Goal: Information Seeking & Learning: Compare options

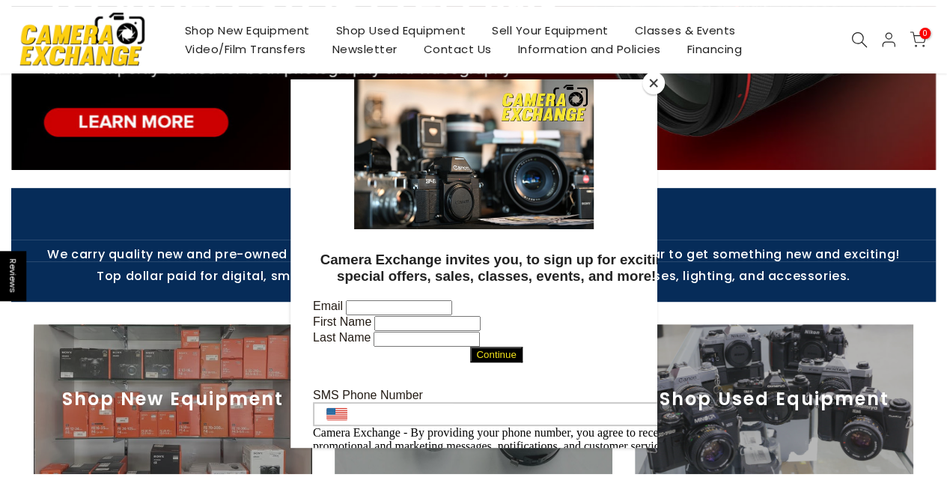
scroll to position [363, 0]
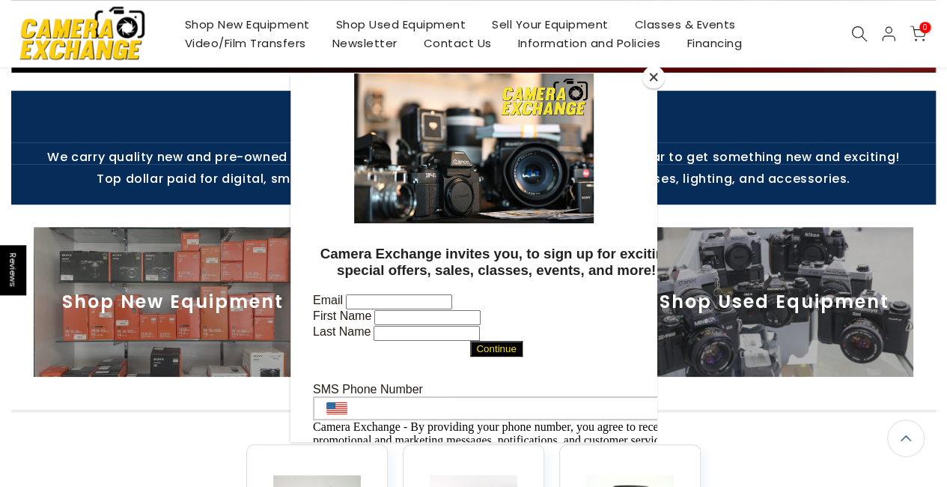
click at [651, 77] on button "Close" at bounding box center [653, 77] width 22 height 22
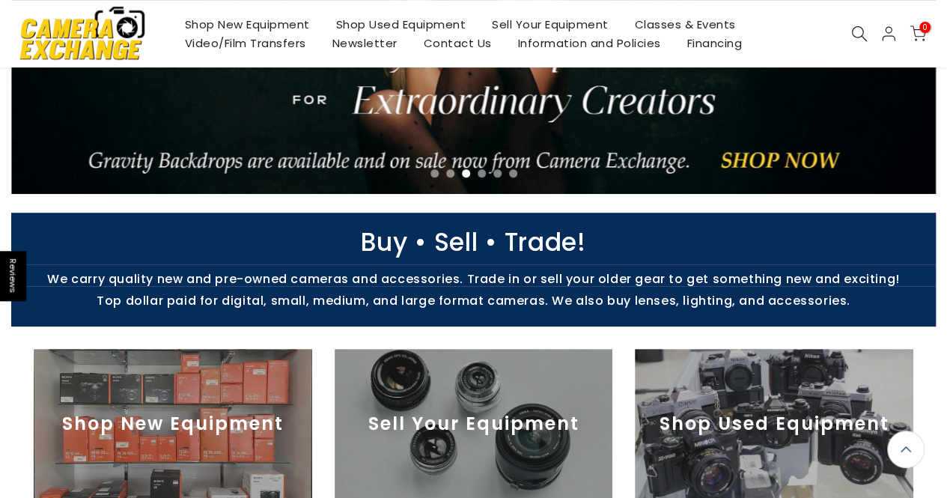
scroll to position [0, 0]
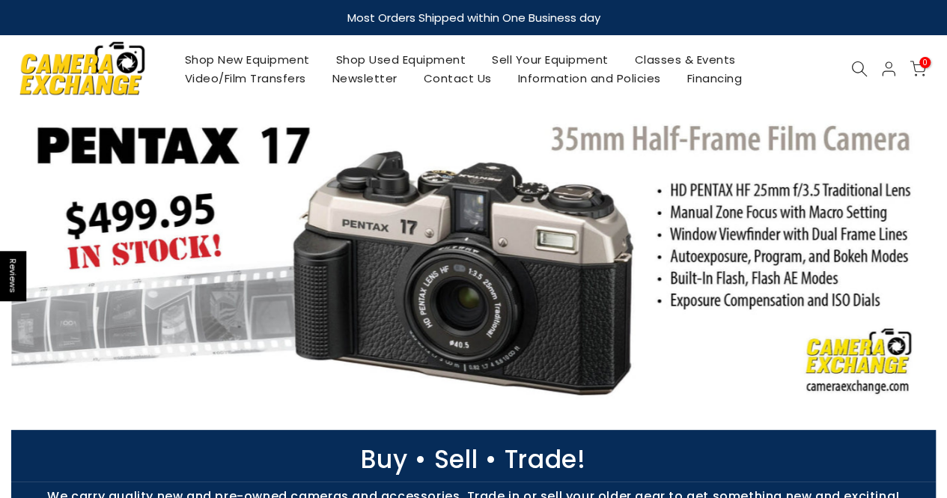
click at [852, 68] on icon at bounding box center [859, 69] width 16 height 16
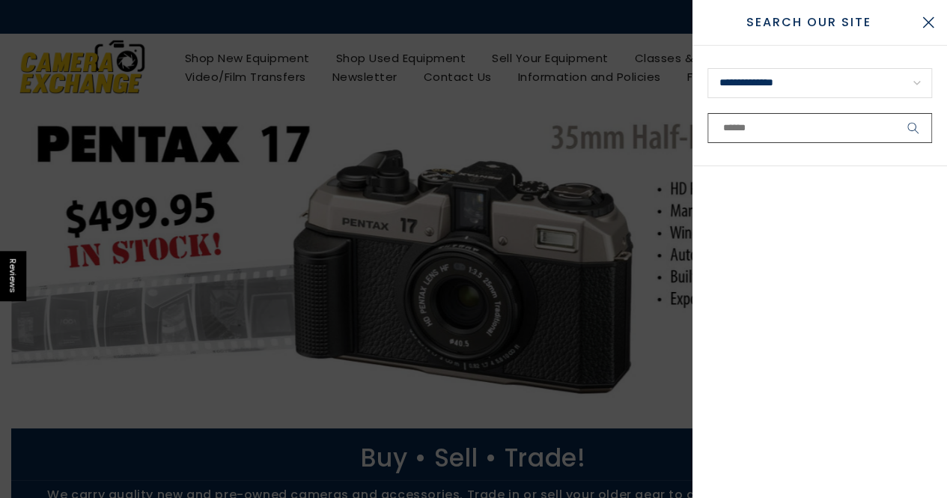
click at [812, 131] on input "text" at bounding box center [820, 128] width 225 height 30
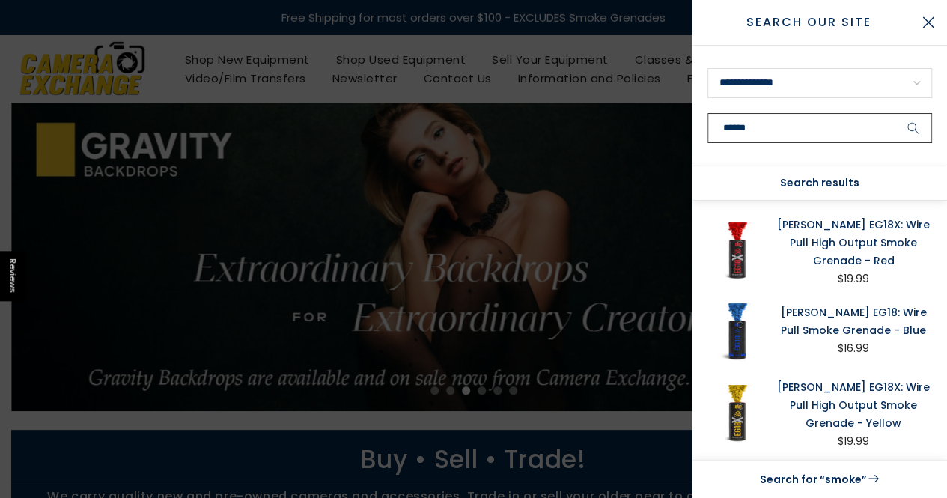
type input "*****"
click at [818, 312] on link "[PERSON_NAME] EG18: Wire Pull Smoke Grenade - Blue" at bounding box center [853, 321] width 157 height 36
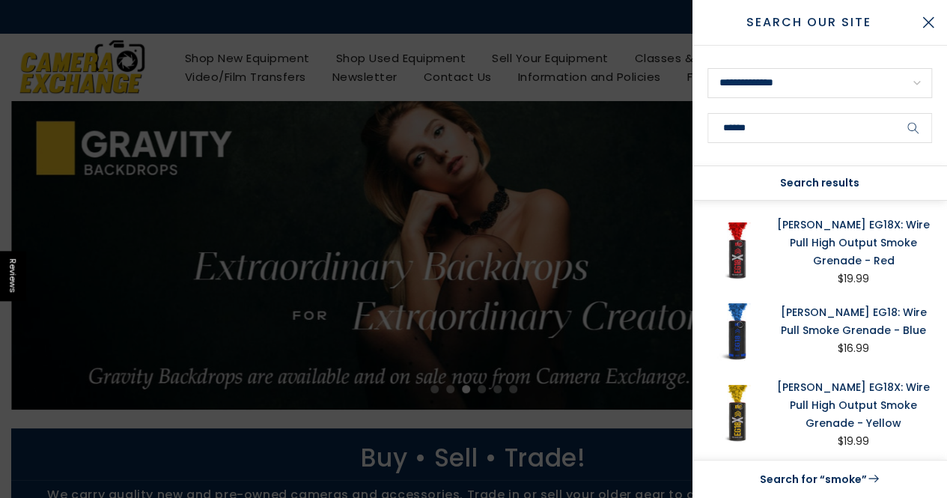
click at [828, 404] on link "Enola Gaye EG18X: Wire Pull High Output Smoke Grenade - Yellow" at bounding box center [853, 405] width 157 height 54
